Goal: Task Accomplishment & Management: Use online tool/utility

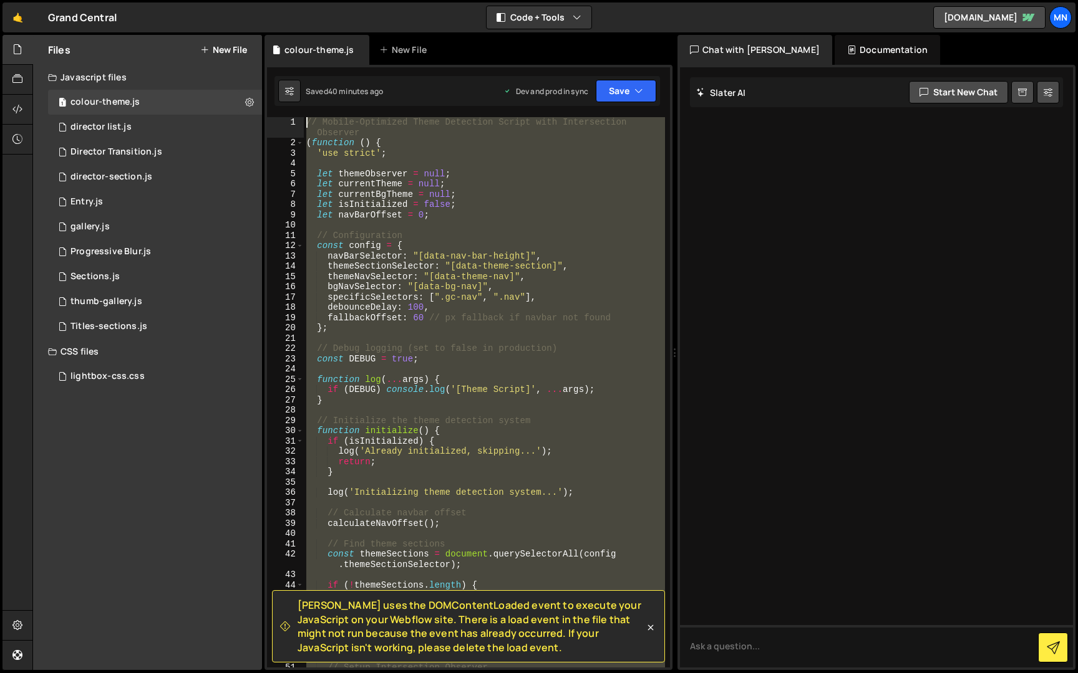
drag, startPoint x: 292, startPoint y: 465, endPoint x: 226, endPoint y: -23, distance: 492.1
click at [226, 0] on html "Projects [GEOGRAPHIC_DATA] Blog [GEOGRAPHIC_DATA] Projects Your Teams Invite te…" at bounding box center [539, 336] width 1078 height 673
paste textarea "startThemeCheck();"
type textarea "startThemeCheck();"
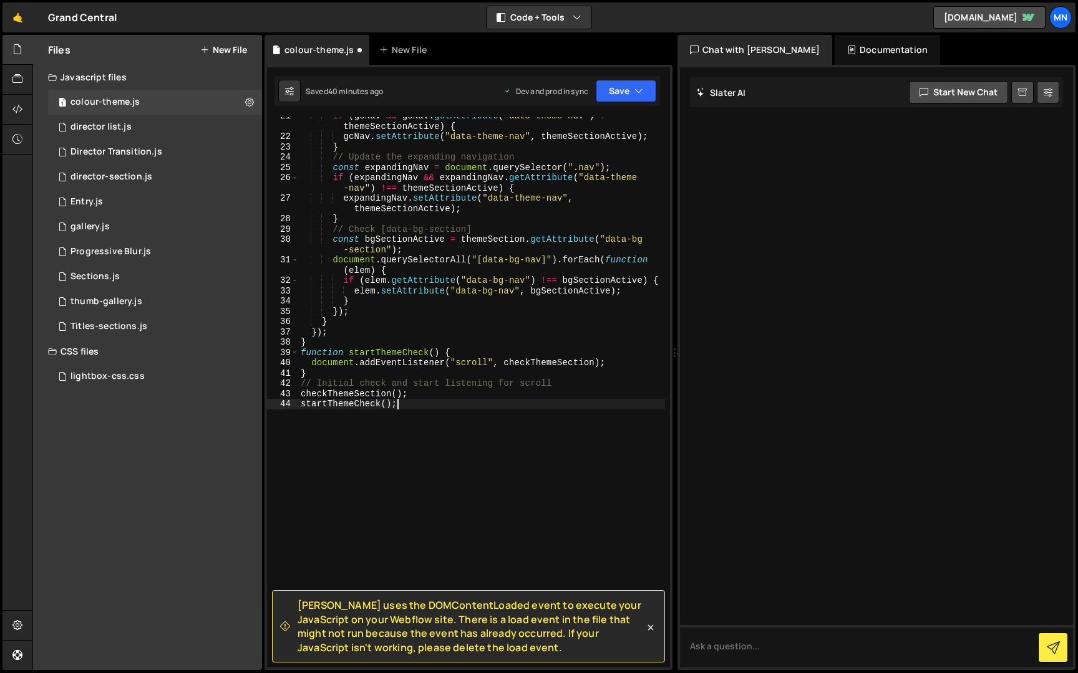
scroll to position [294, 0]
click at [631, 88] on button "Save" at bounding box center [626, 91] width 60 height 22
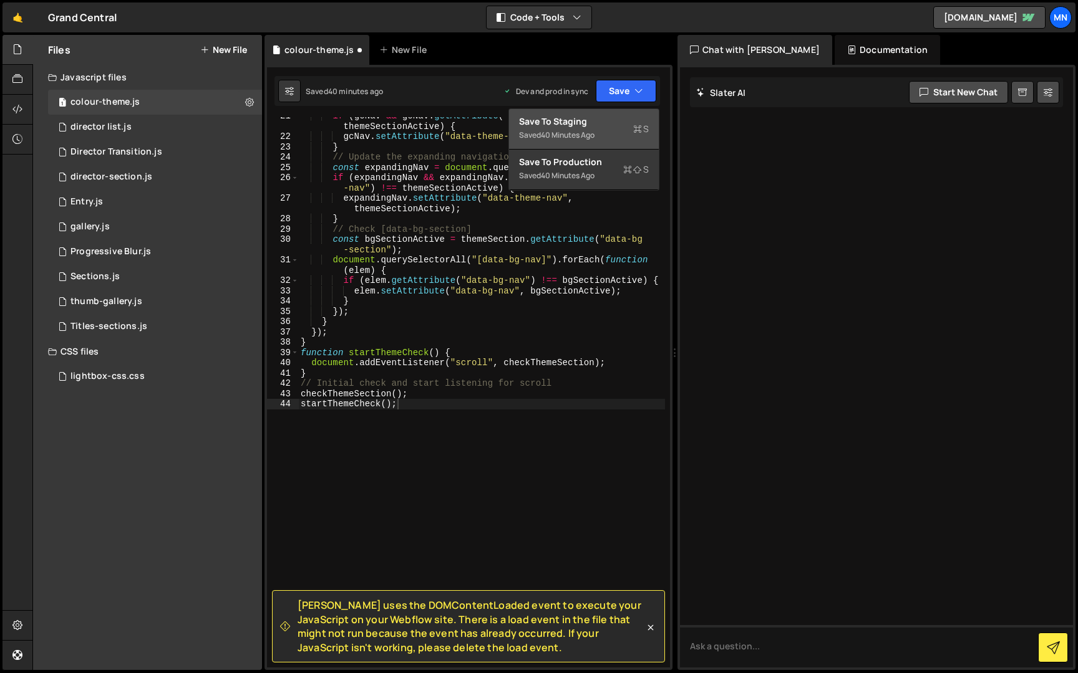
click at [614, 130] on div "Saved 40 minutes ago" at bounding box center [584, 135] width 130 height 15
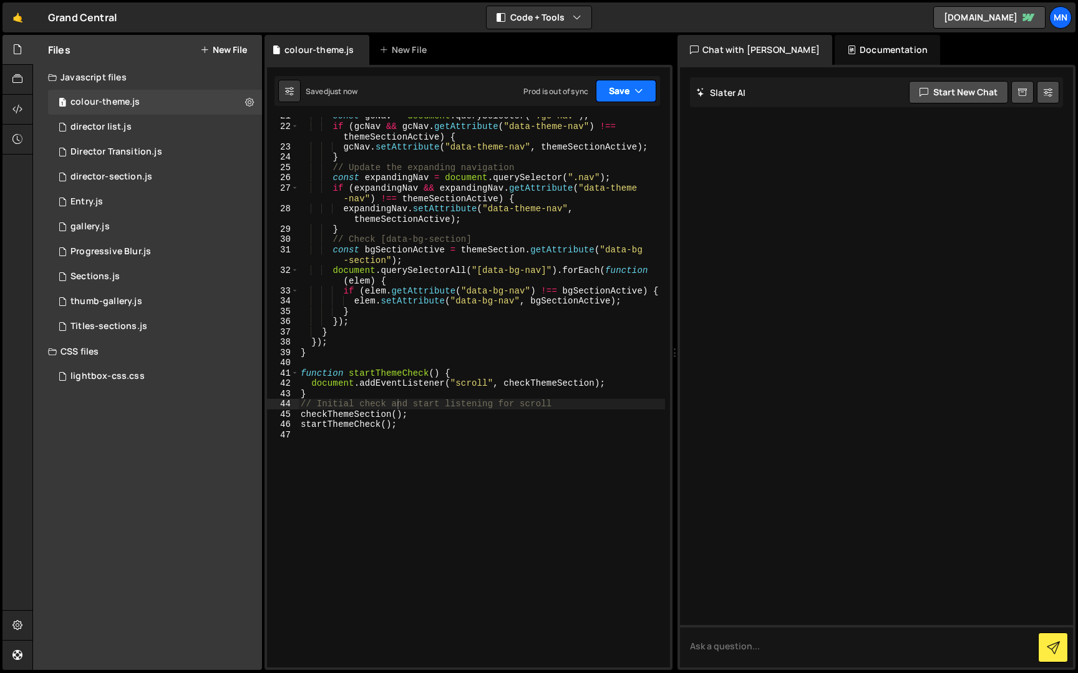
click at [630, 92] on button "Save" at bounding box center [626, 91] width 60 height 22
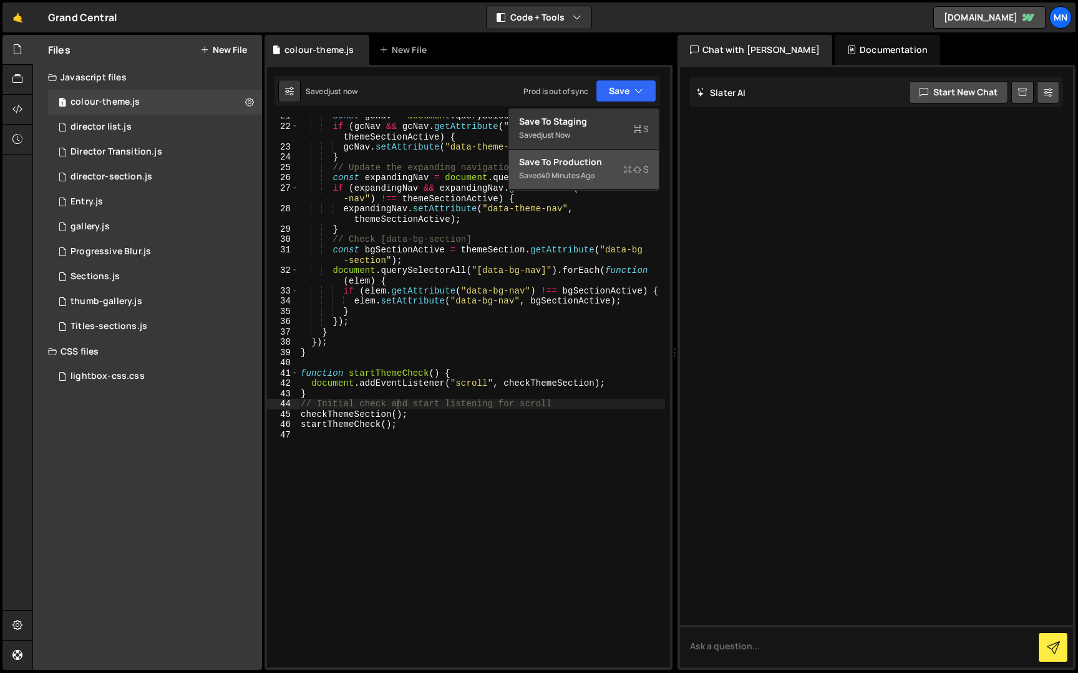
click at [611, 173] on div "Saved 40 minutes ago" at bounding box center [584, 175] width 130 height 15
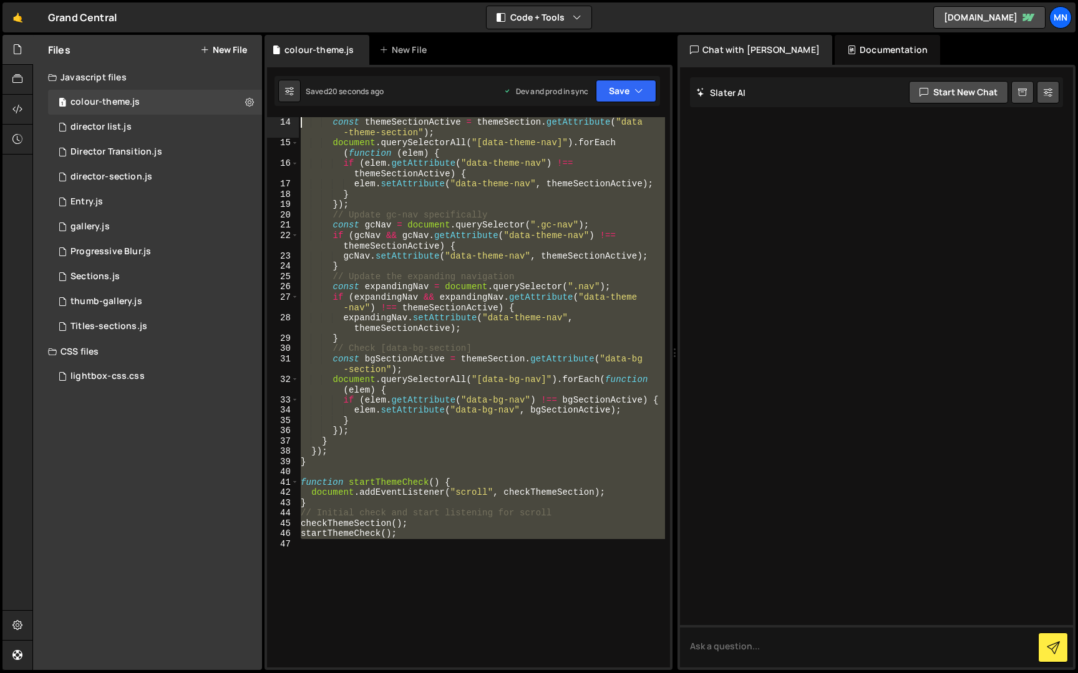
scroll to position [0, 0]
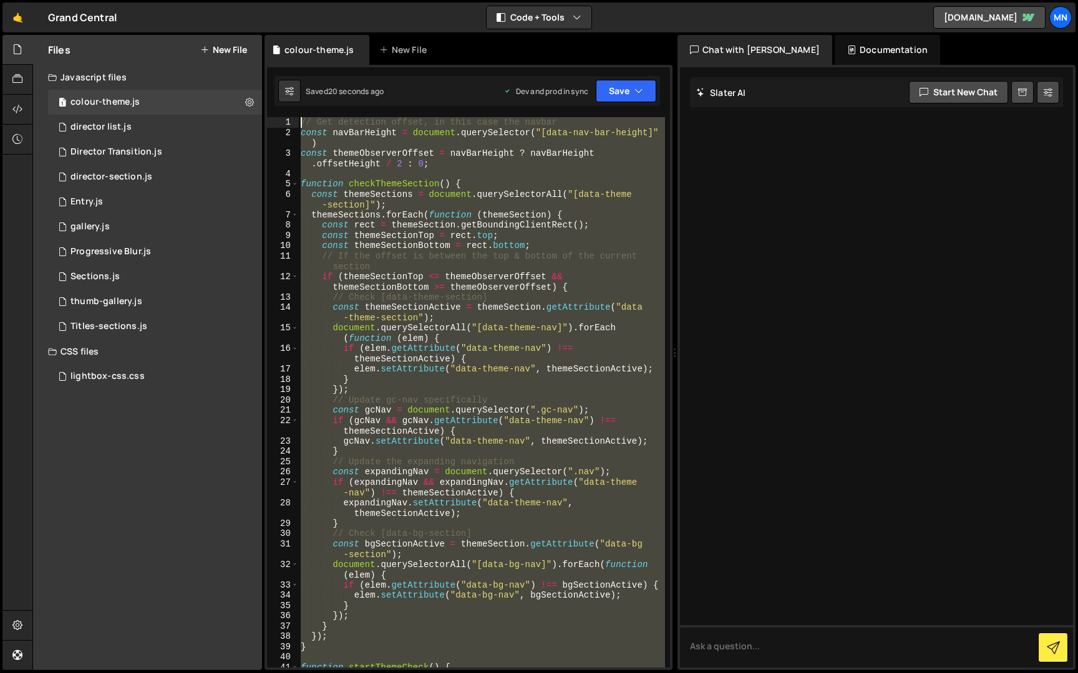
drag, startPoint x: 347, startPoint y: 474, endPoint x: 234, endPoint y: -23, distance: 509.5
click at [234, 0] on html "Projects Community Library Blog MN Projects Your Teams Invite team member Accou…" at bounding box center [539, 336] width 1078 height 673
type textarea "// Get detection offset, in this case the navbar const navBarHeight = document.…"
click at [20, 18] on link "🤙" at bounding box center [17, 17] width 31 height 30
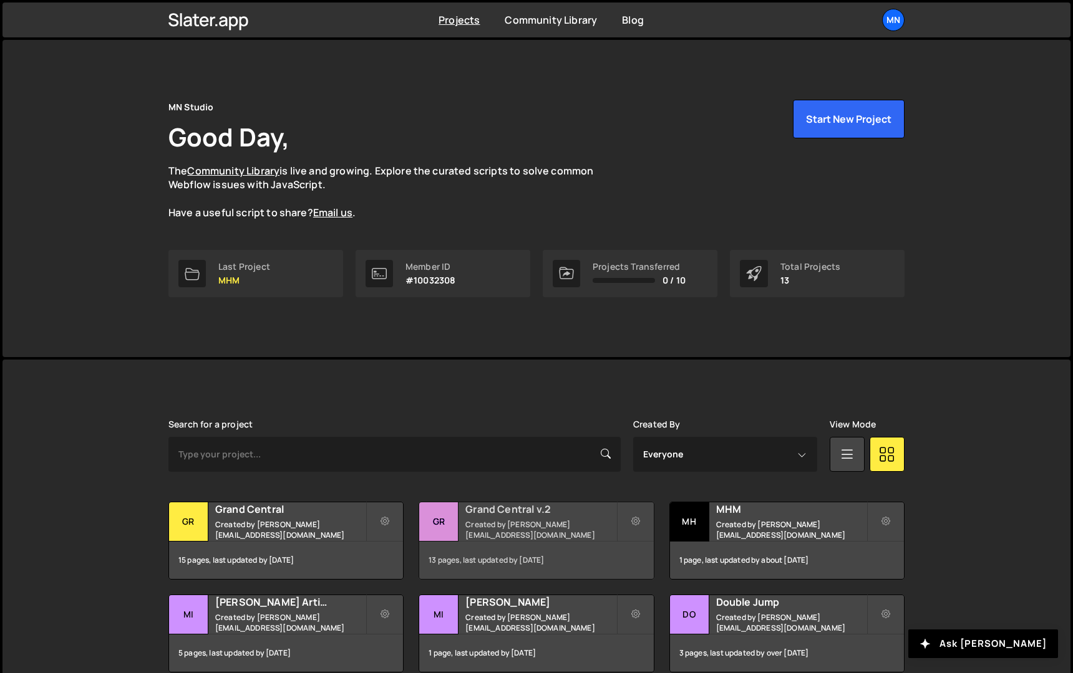
click at [491, 511] on h2 "Grand Central v.2" at bounding box center [540, 510] width 150 height 14
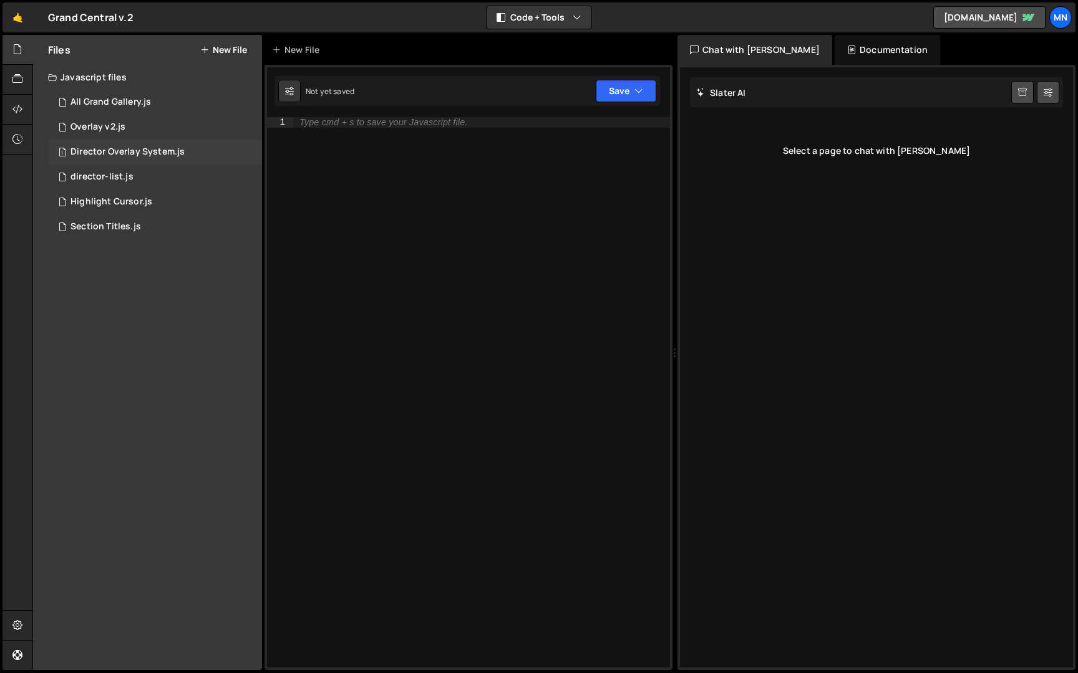
click at [100, 150] on div "Director Overlay System.js" at bounding box center [127, 152] width 114 height 11
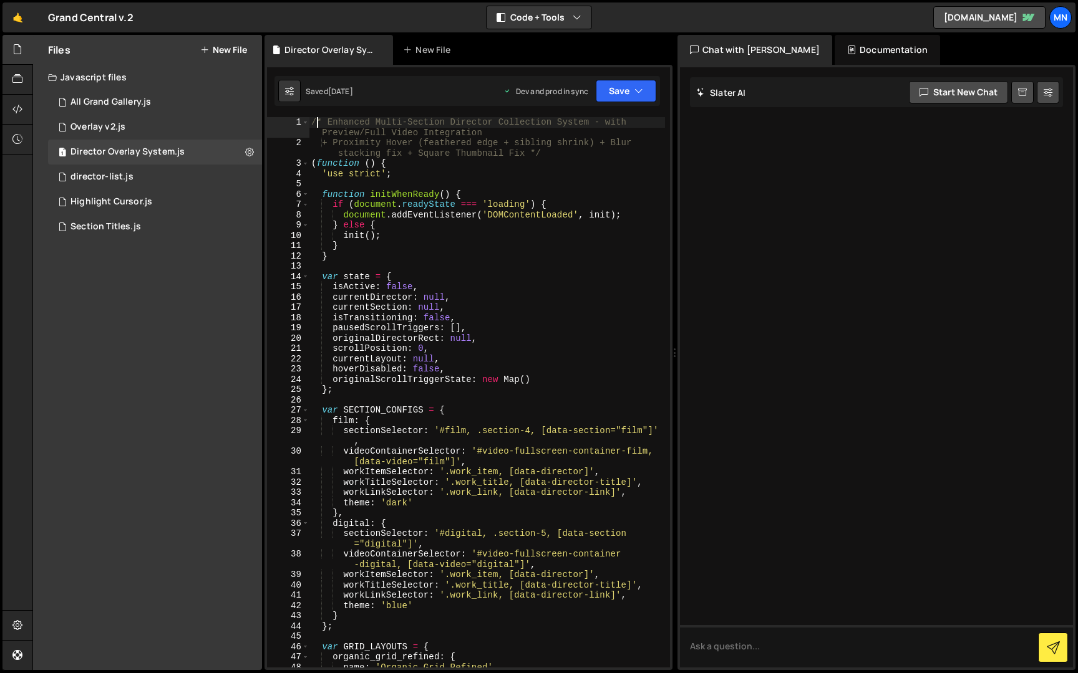
click at [319, 124] on div "/* Enhanced Multi-Section Director Collection System - with Preview/Full Video …" at bounding box center [487, 408] width 356 height 582
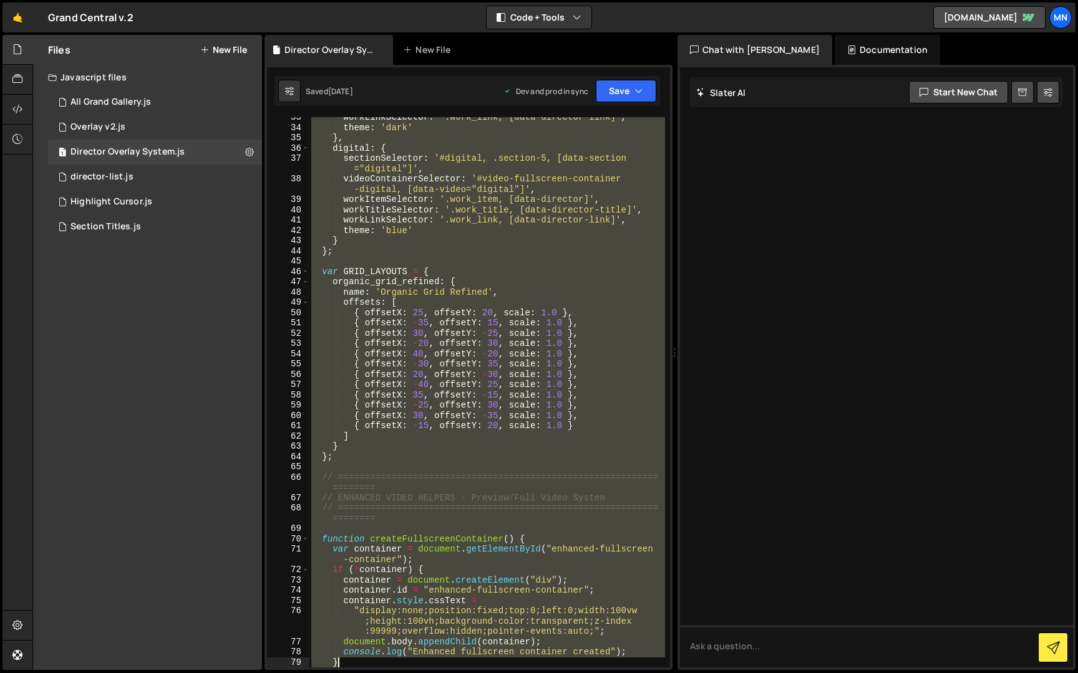
drag, startPoint x: 311, startPoint y: 123, endPoint x: 444, endPoint y: 667, distance: 560.5
click at [443, 668] on div "1 Type cmd + s to save your Javascript file. הההההההההההההההההההההההההההההההההה…" at bounding box center [468, 368] width 408 height 606
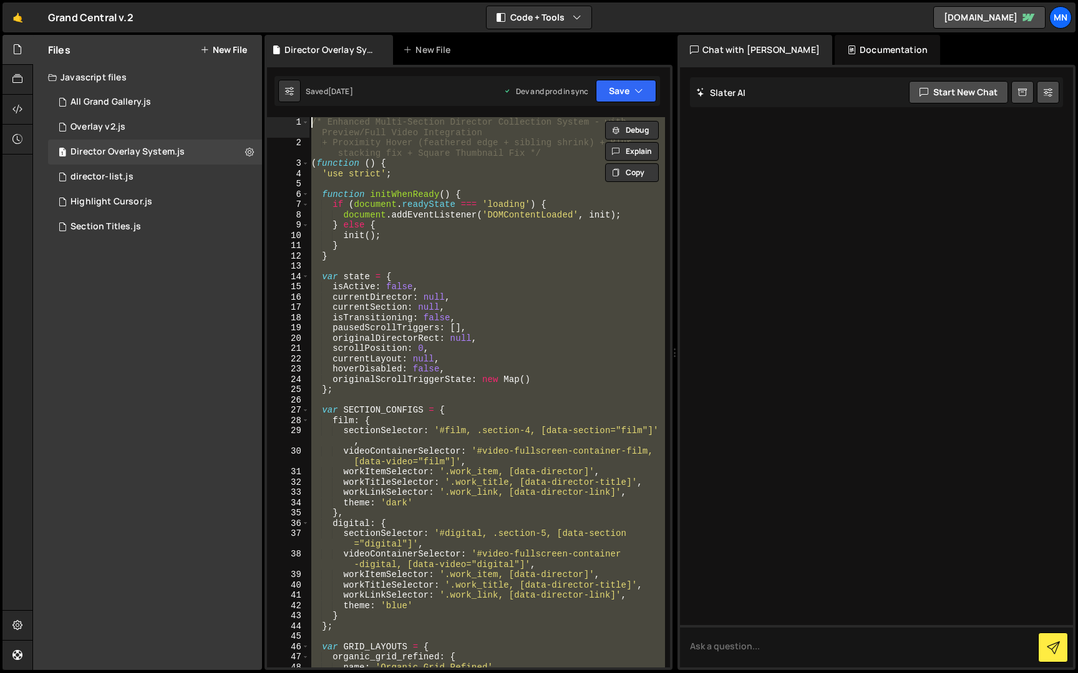
drag, startPoint x: 346, startPoint y: 632, endPoint x: 299, endPoint y: -23, distance: 656.5
click at [299, 0] on html "Projects Community Library Blog MN Projects Your Teams Invite team member Accou…" at bounding box center [539, 336] width 1078 height 673
type textarea "/* Enhanced Multi-Section Director Collection System - with Preview/Full Video …"
